Goal: Find contact information: Find contact information

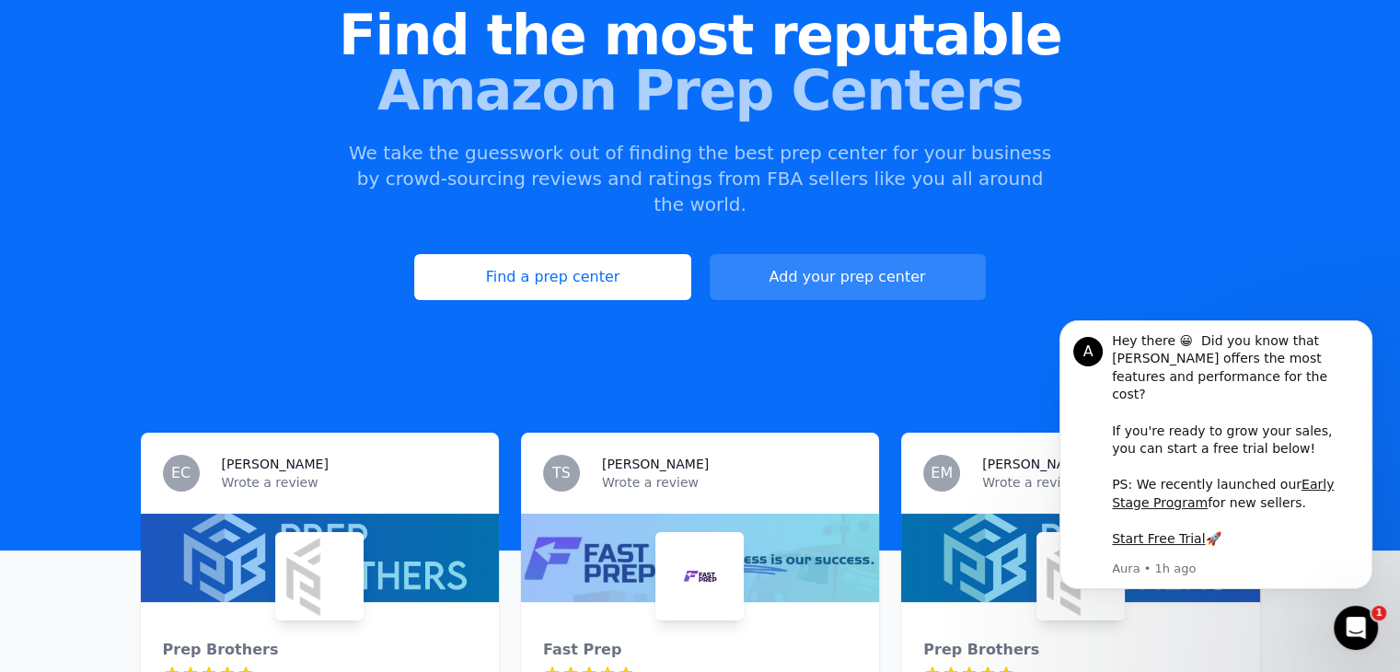
scroll to position [92, 0]
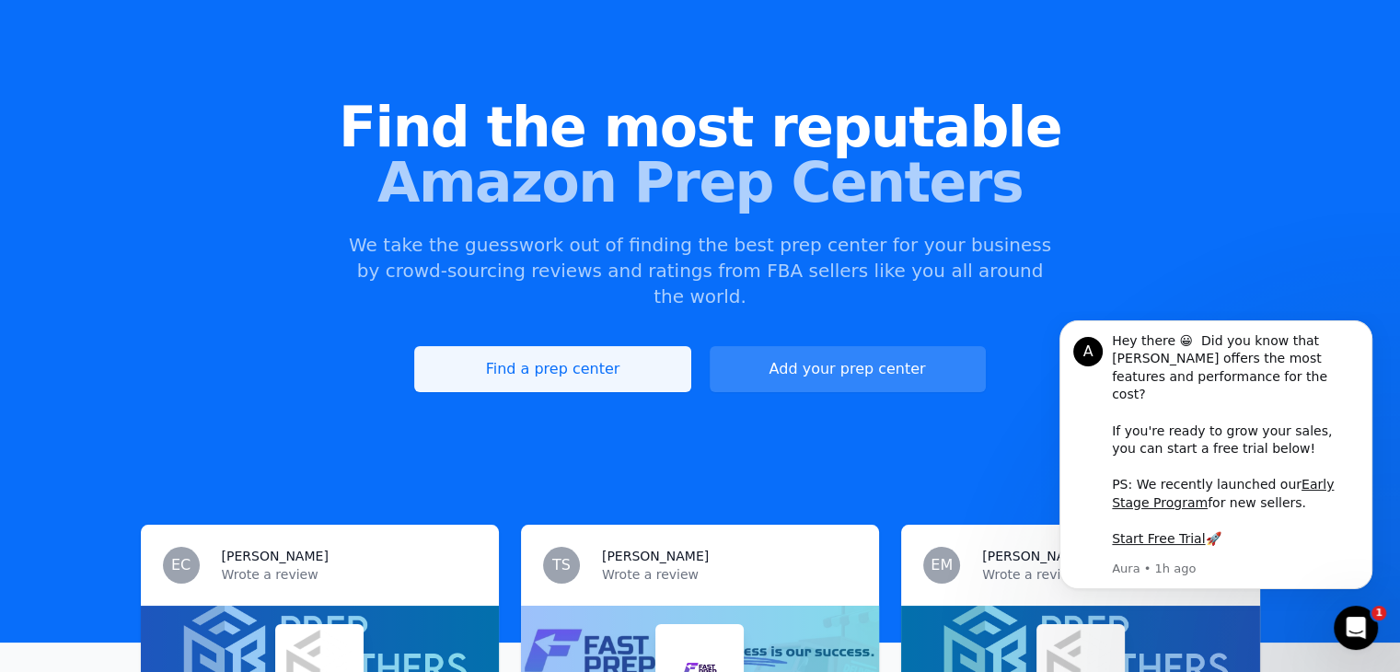
click at [585, 346] on link "Find a prep center" at bounding box center [552, 369] width 276 height 46
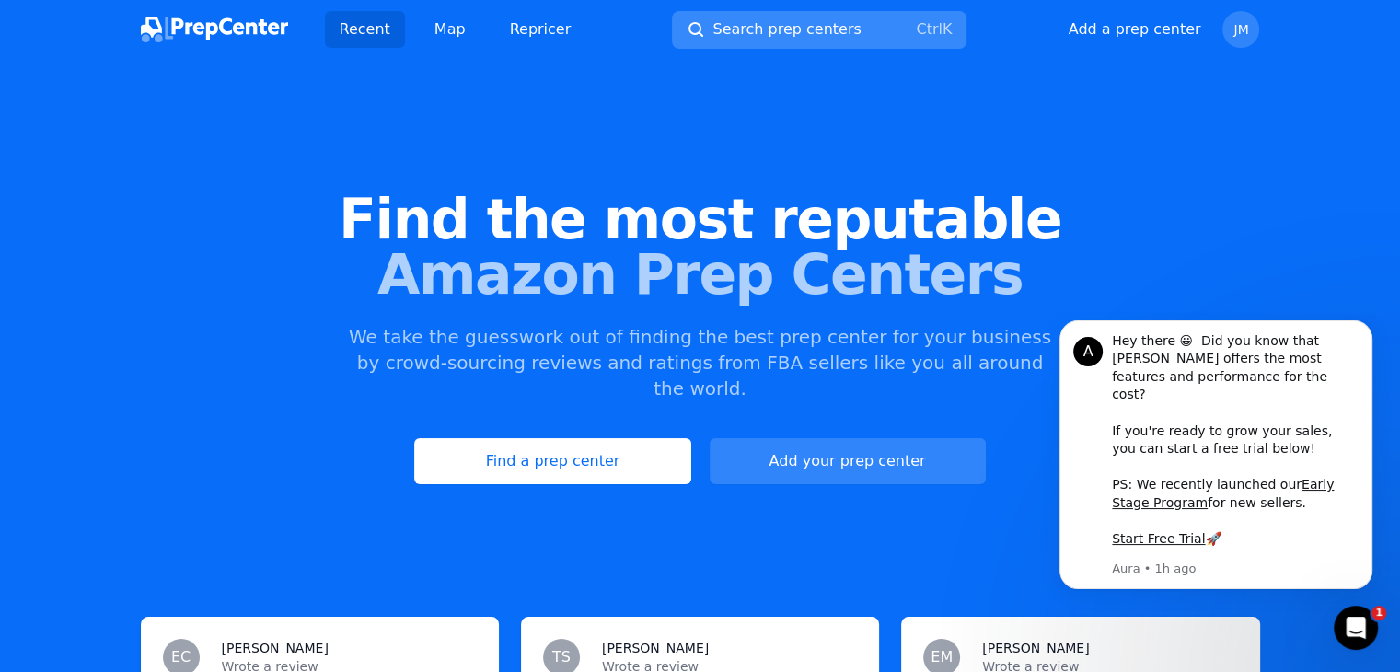
click at [806, 29] on span "Search prep centers" at bounding box center [786, 29] width 148 height 22
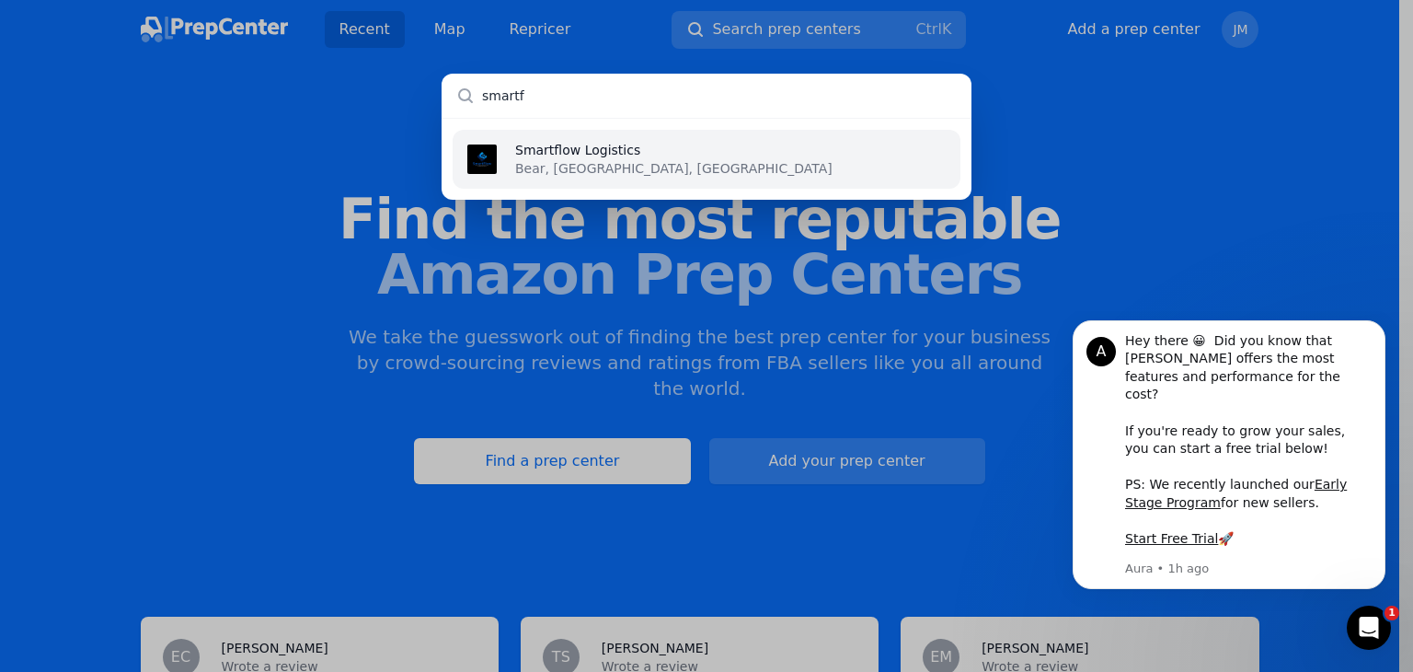
type input "smartf"
click at [613, 150] on p "Smartflow Logistics" at bounding box center [673, 150] width 317 height 18
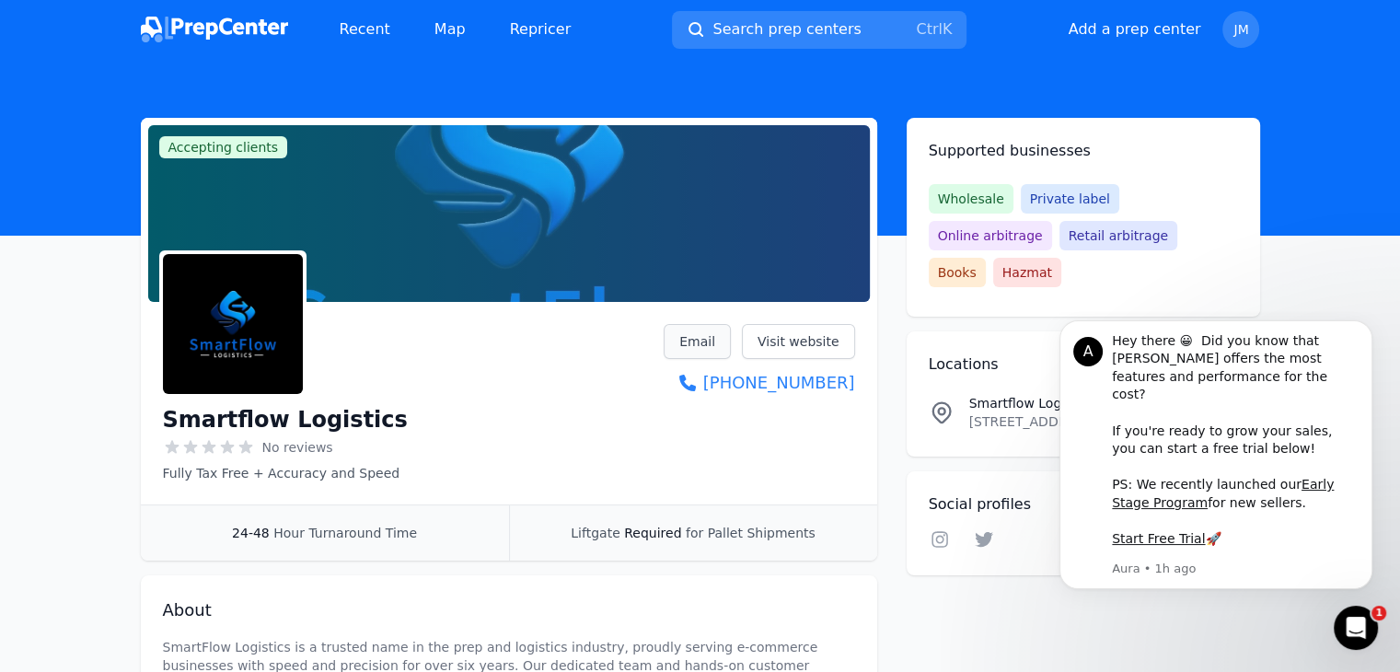
click at [707, 346] on link "Email" at bounding box center [696, 341] width 67 height 35
click at [706, 345] on link "Email" at bounding box center [696, 341] width 67 height 35
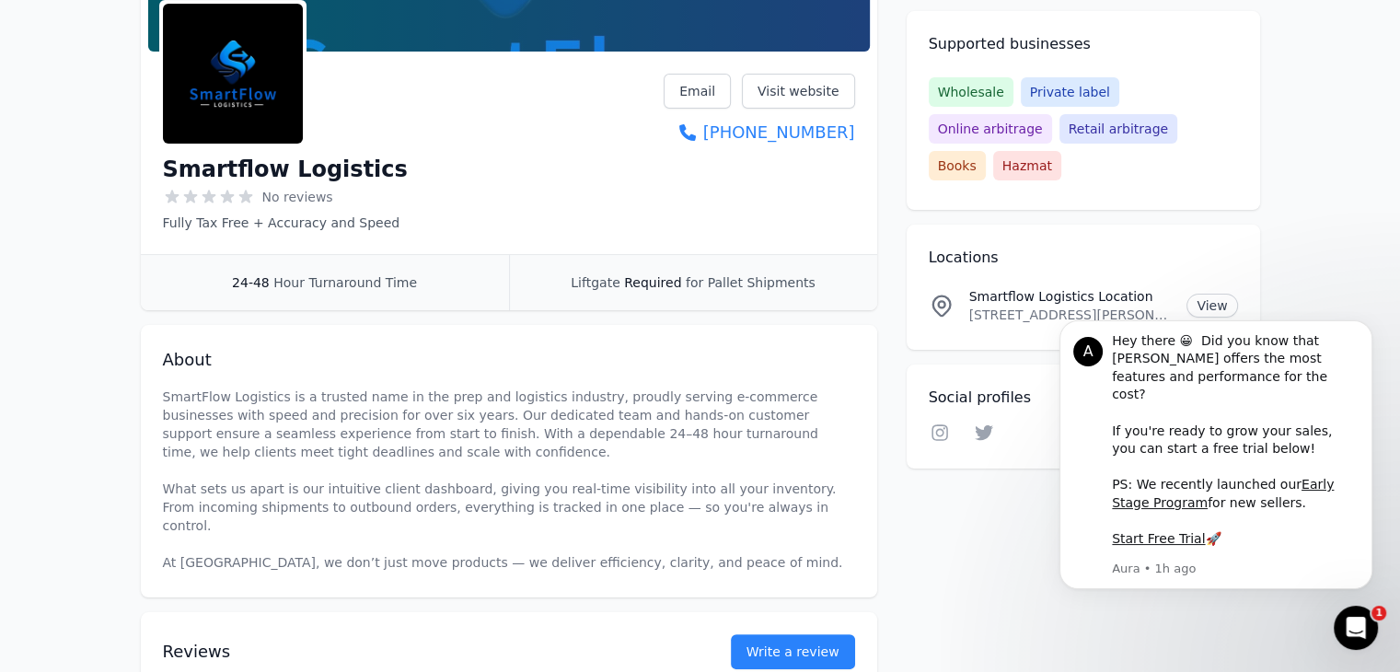
scroll to position [276, 0]
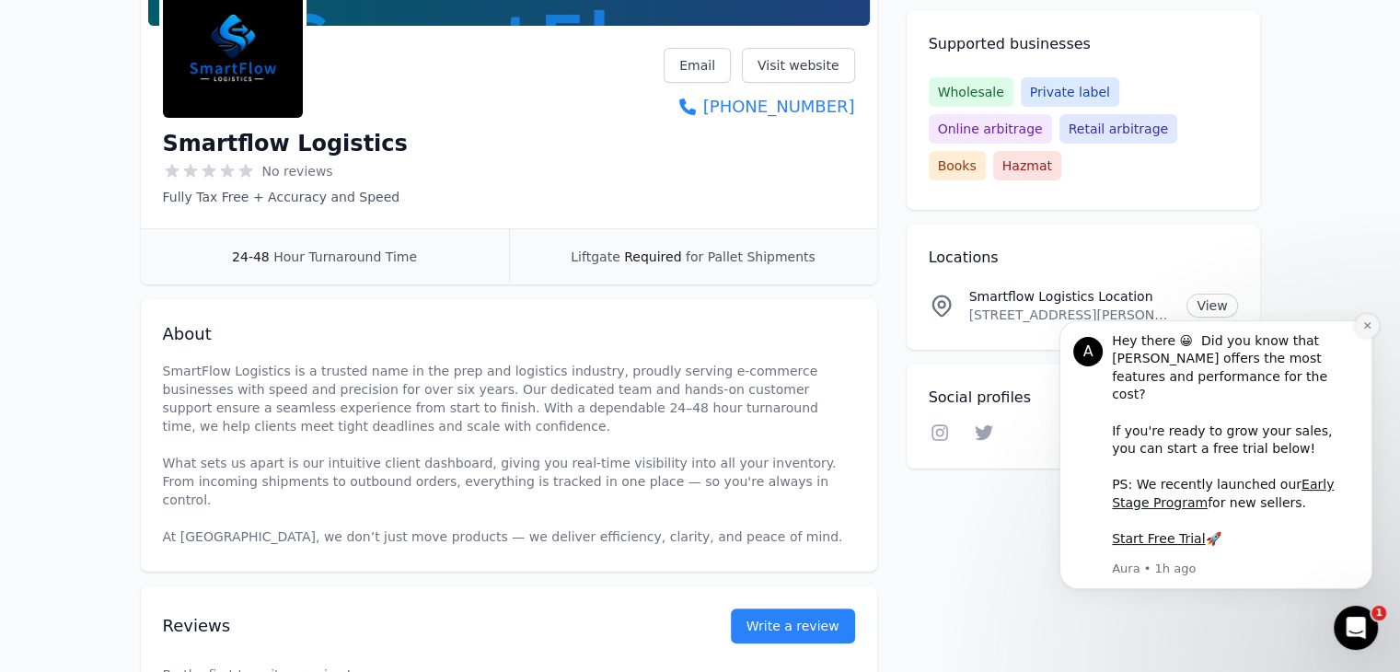
click at [1368, 338] on button "Dismiss notification" at bounding box center [1367, 326] width 24 height 24
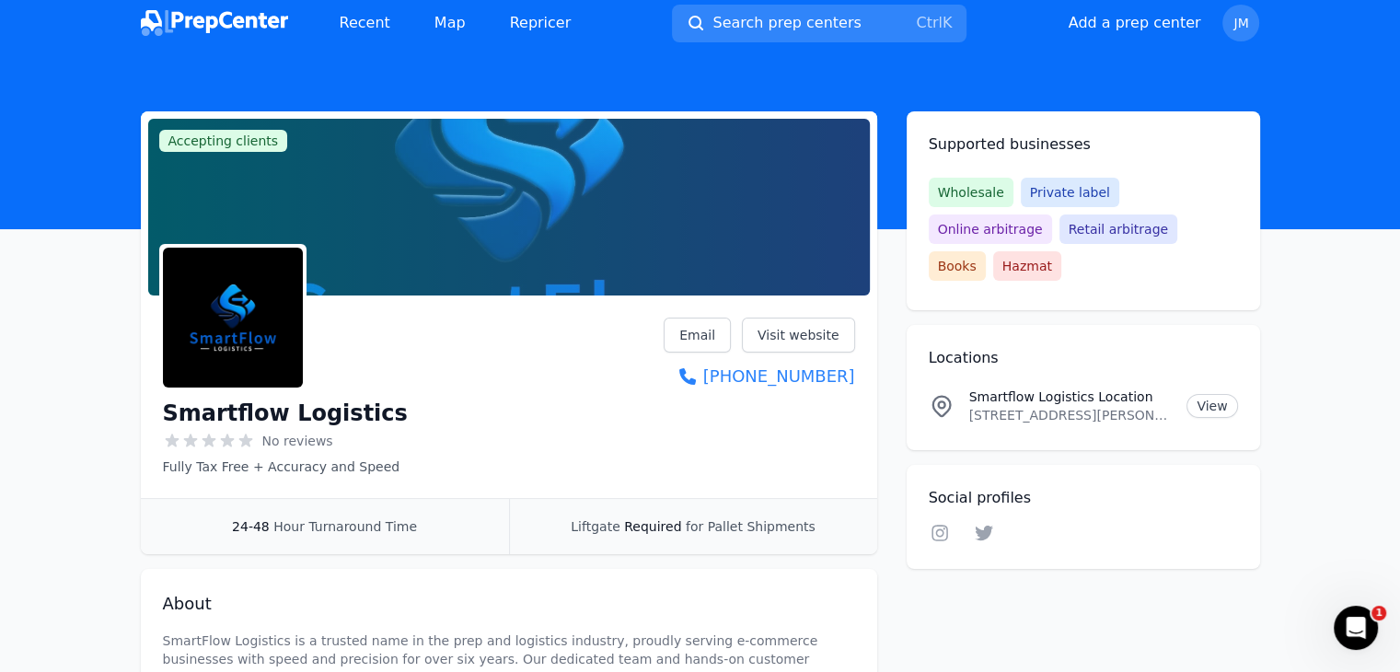
scroll to position [0, 0]
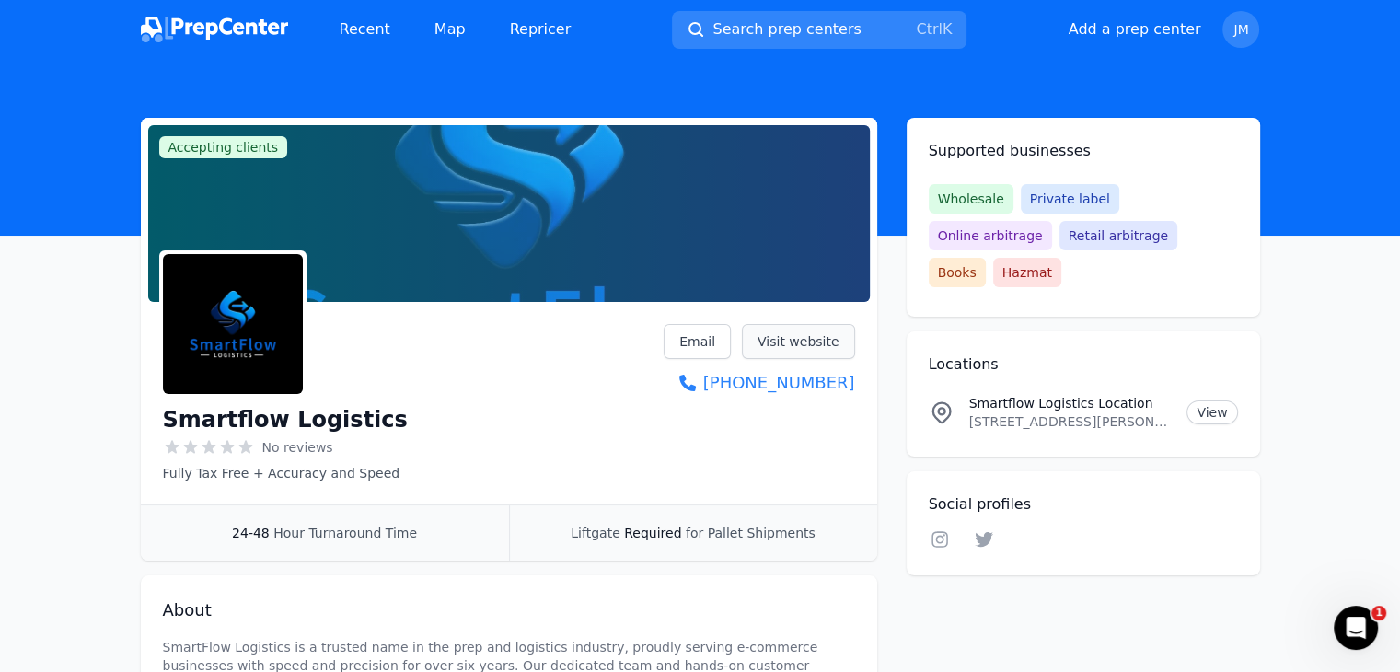
click at [813, 344] on link "Visit website" at bounding box center [798, 341] width 113 height 35
click at [1350, 625] on icon "Open Intercom Messenger" at bounding box center [1356, 628] width 30 height 30
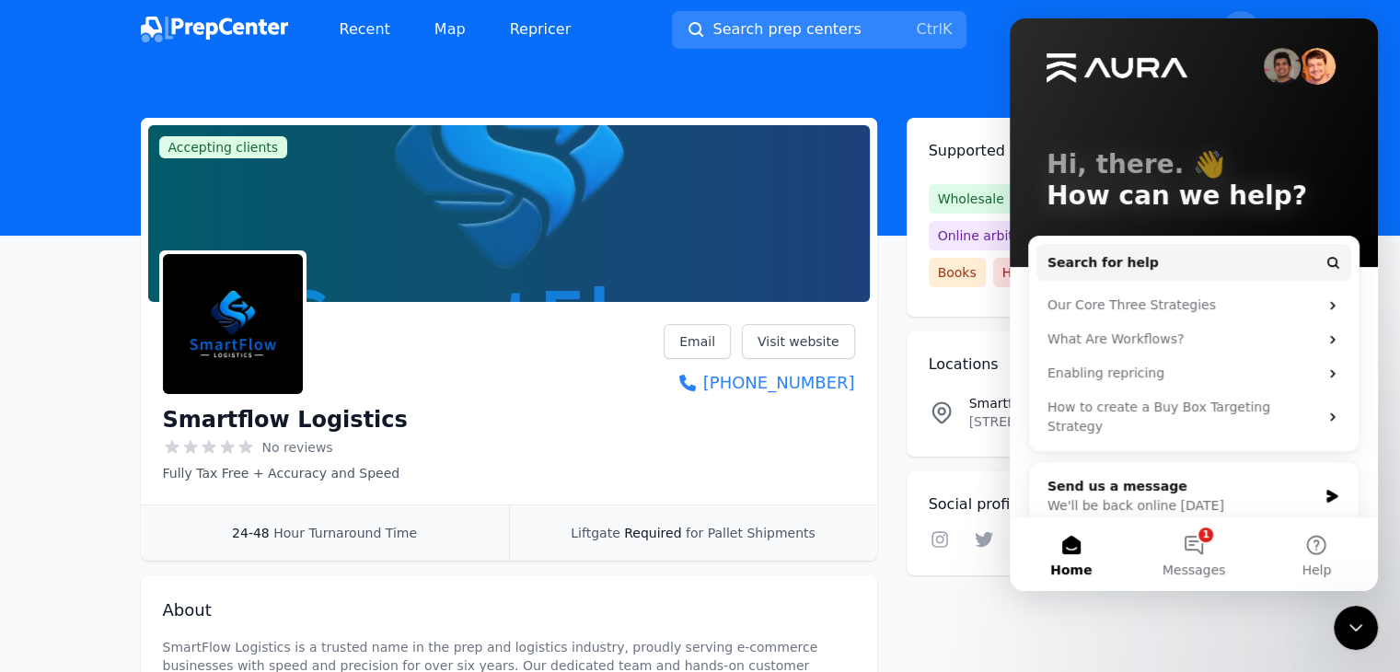
click at [1193, 626] on div "Accepting clients Claim business Smartflow Logistics No reviews Fully Tax Free …" at bounding box center [700, 552] width 1119 height 868
click at [966, 600] on div "Accepting clients Claim business Smartflow Logistics No reviews Fully Tax Free …" at bounding box center [700, 552] width 1119 height 868
click at [1353, 632] on icon "Close Intercom Messenger" at bounding box center [1355, 628] width 22 height 22
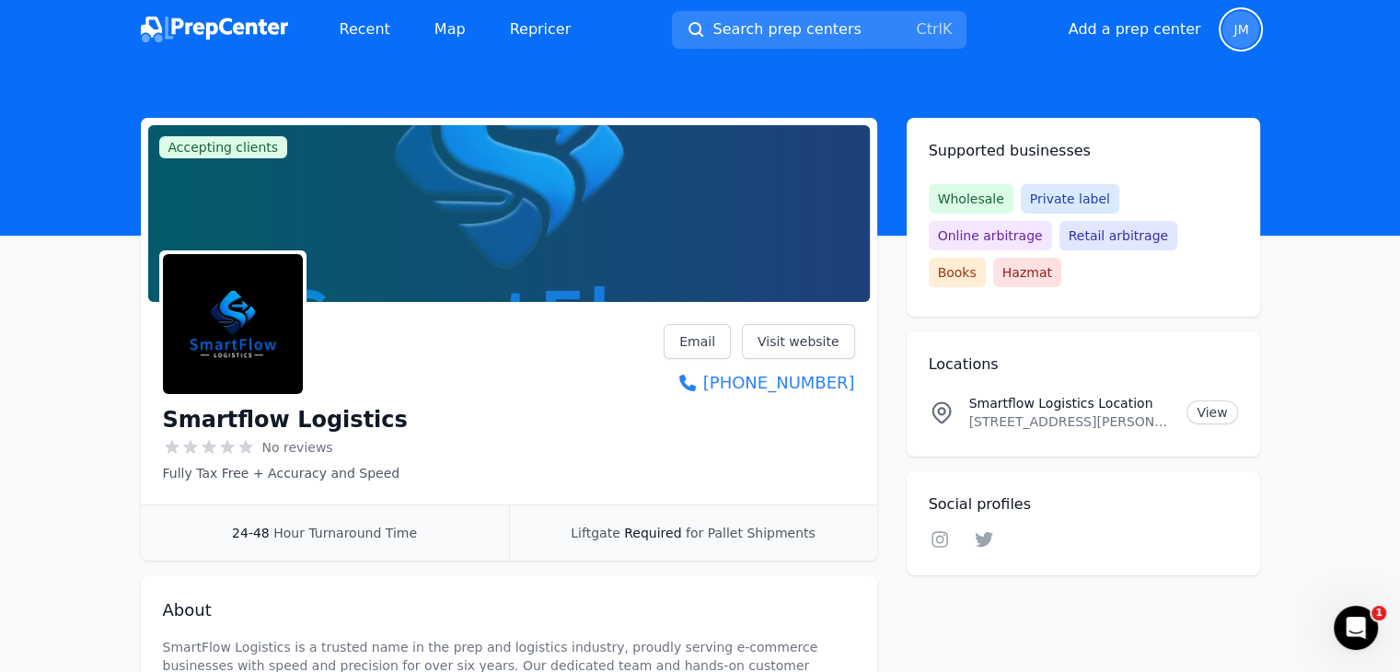
click at [1236, 30] on span "JM" at bounding box center [1240, 29] width 15 height 13
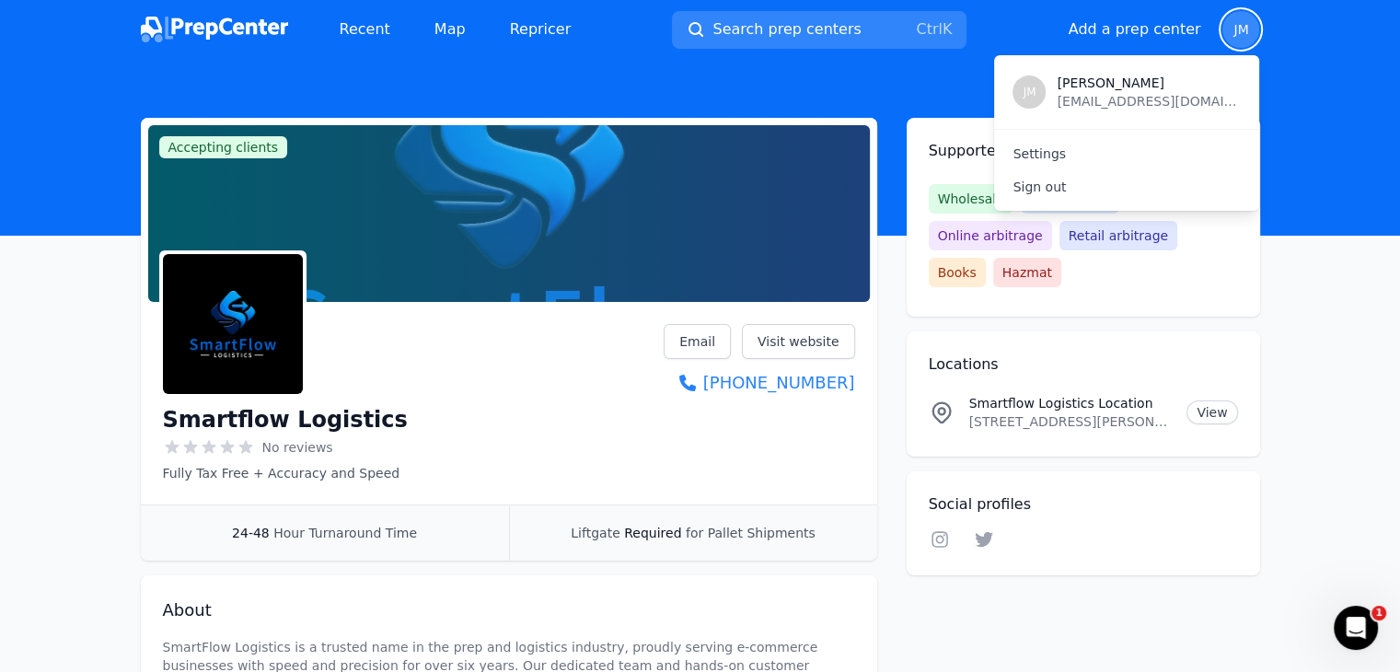
click at [1236, 30] on span "JM" at bounding box center [1240, 29] width 15 height 13
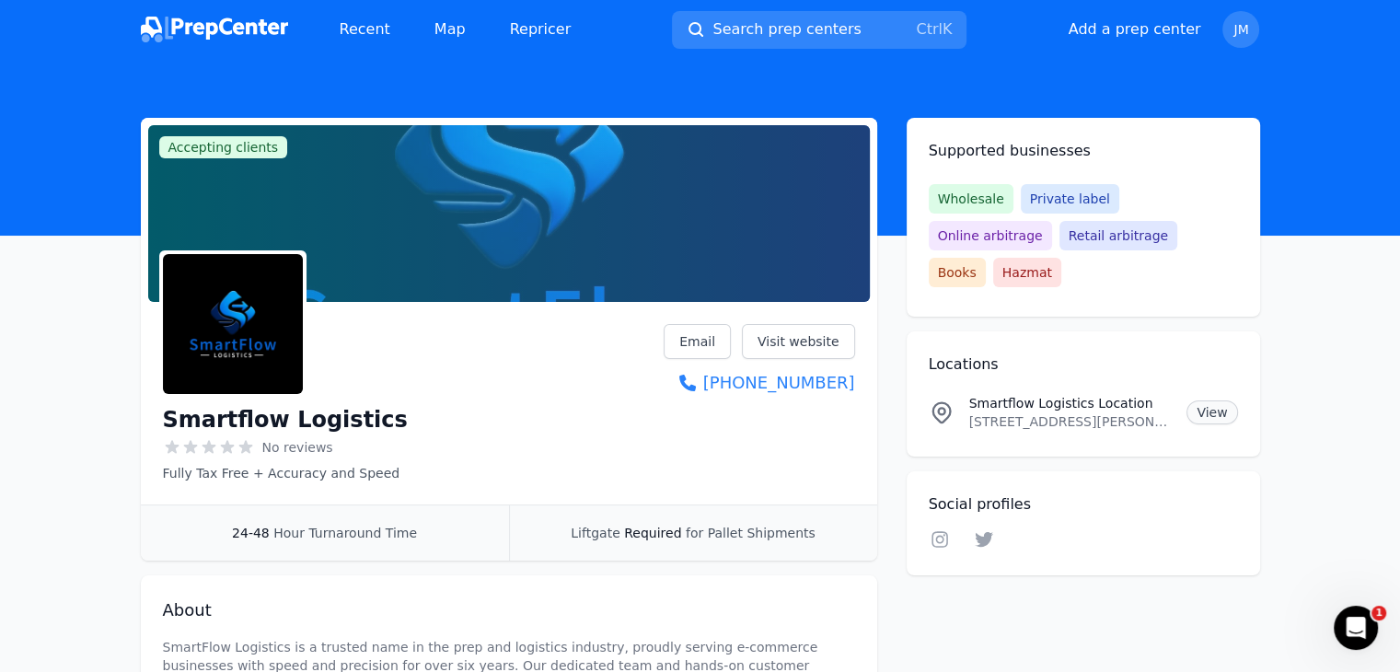
click at [1217, 400] on link "View" at bounding box center [1211, 412] width 51 height 24
